Goal: Find specific page/section: Find specific page/section

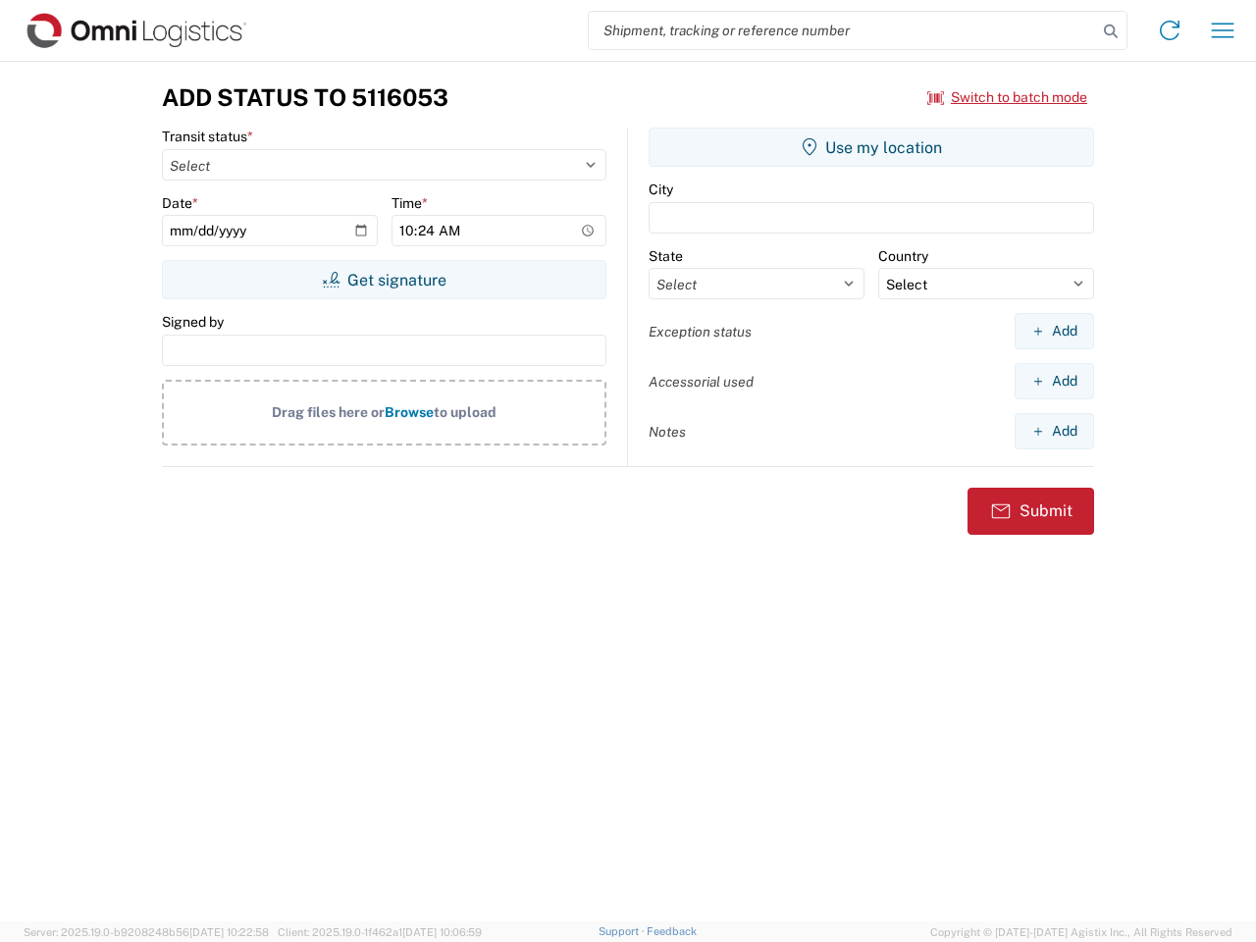
click at [843, 30] on input "search" at bounding box center [843, 30] width 508 height 37
click at [1111, 31] on icon at bounding box center [1110, 31] width 27 height 27
click at [1170, 30] on icon at bounding box center [1169, 30] width 31 height 31
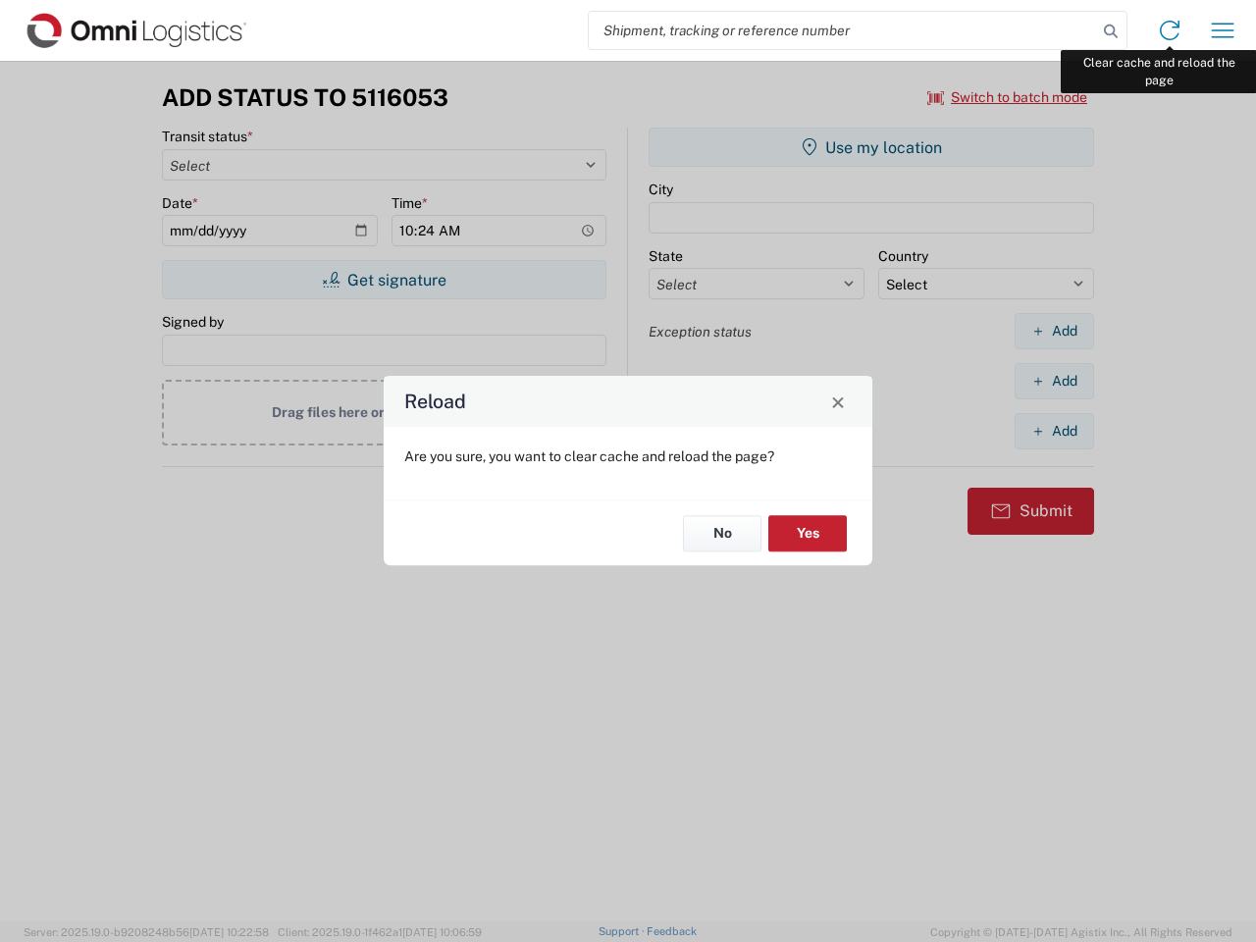
click at [1223, 30] on div "Reload Are you sure, you want to clear cache and reload the page? No Yes" at bounding box center [628, 471] width 1256 height 942
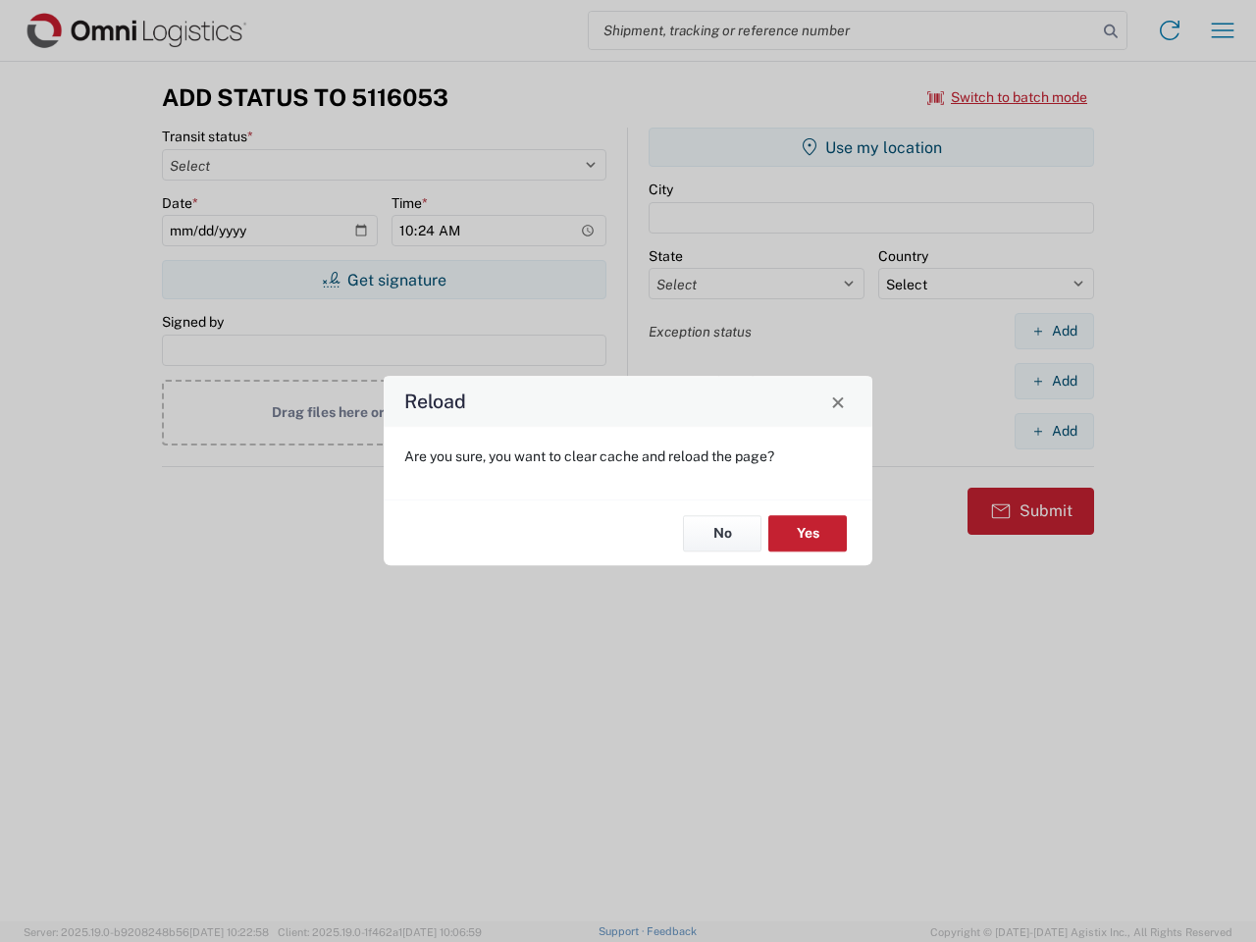
click at [1008, 97] on div "Reload Are you sure, you want to clear cache and reload the page? No Yes" at bounding box center [628, 471] width 1256 height 942
click at [384, 280] on div "Reload Are you sure, you want to clear cache and reload the page? No Yes" at bounding box center [628, 471] width 1256 height 942
click at [872, 147] on div "Reload Are you sure, you want to clear cache and reload the page? No Yes" at bounding box center [628, 471] width 1256 height 942
click at [1054, 331] on div "Reload Are you sure, you want to clear cache and reload the page? No Yes" at bounding box center [628, 471] width 1256 height 942
click at [1054, 381] on div "Reload Are you sure, you want to clear cache and reload the page? No Yes" at bounding box center [628, 471] width 1256 height 942
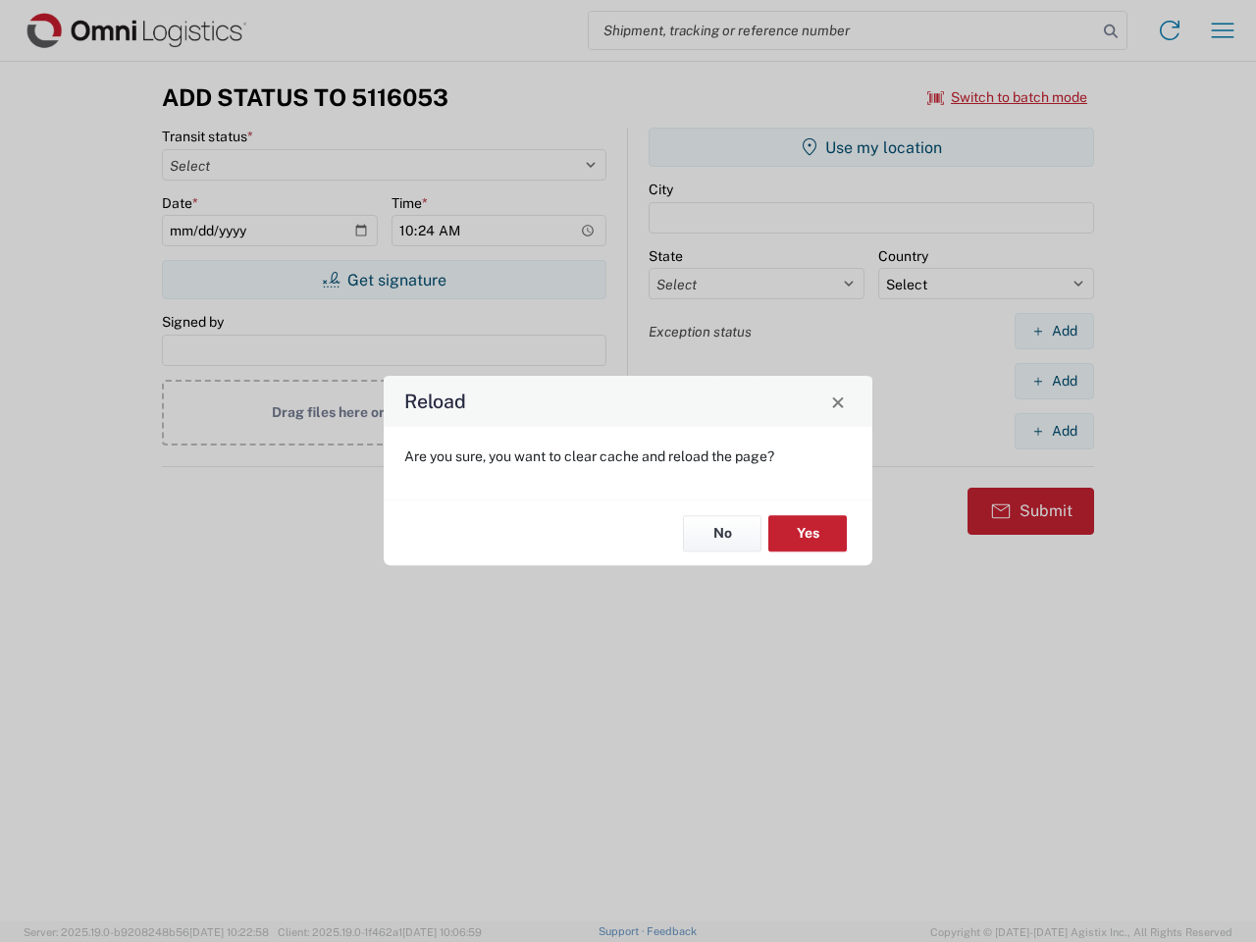
click at [1054, 431] on div "Reload Are you sure, you want to clear cache and reload the page? No Yes" at bounding box center [628, 471] width 1256 height 942
